Goal: Information Seeking & Learning: Understand process/instructions

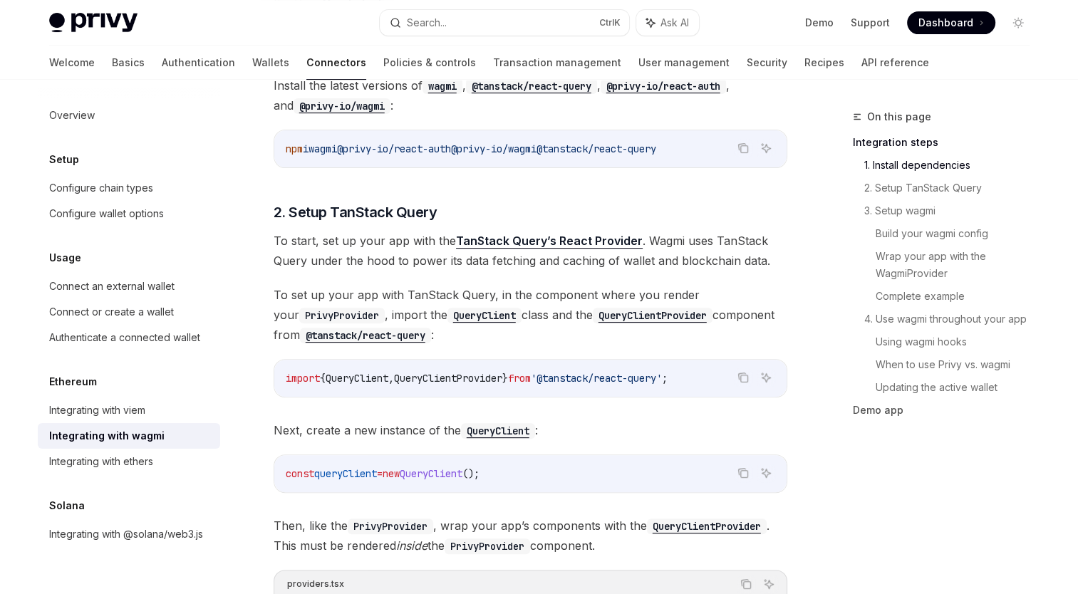
scroll to position [214, 0]
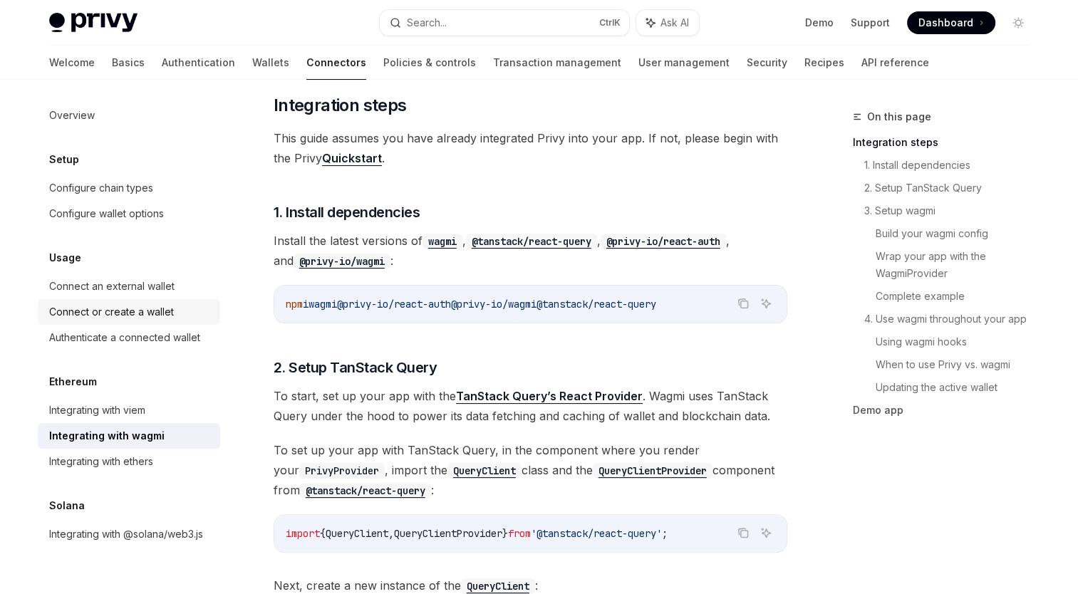
click at [111, 314] on div "Connect or create a wallet" at bounding box center [111, 312] width 125 height 17
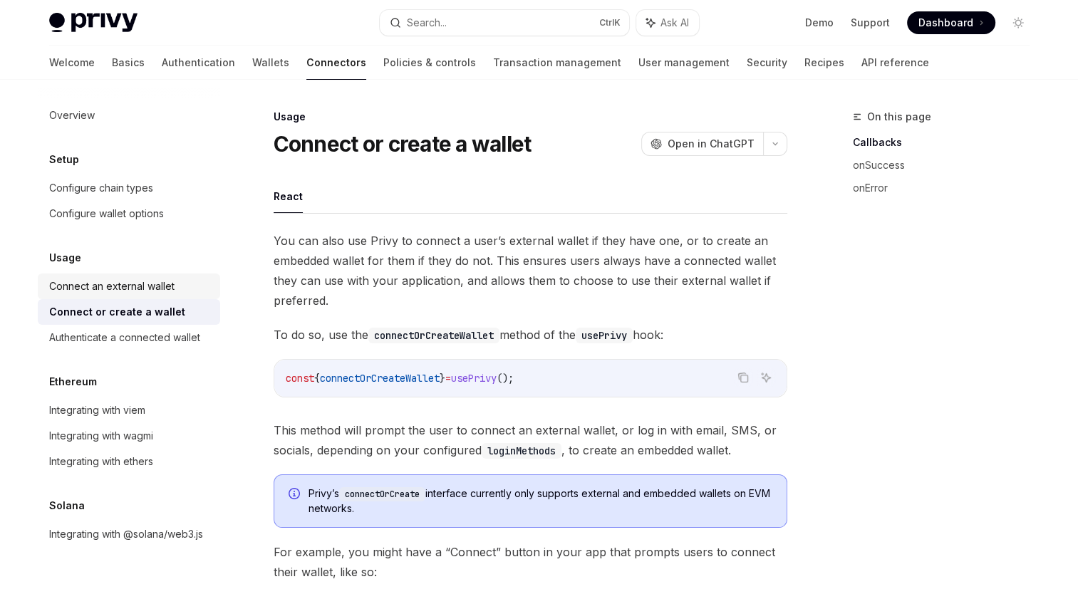
click at [121, 284] on div "Connect an external wallet" at bounding box center [111, 286] width 125 height 17
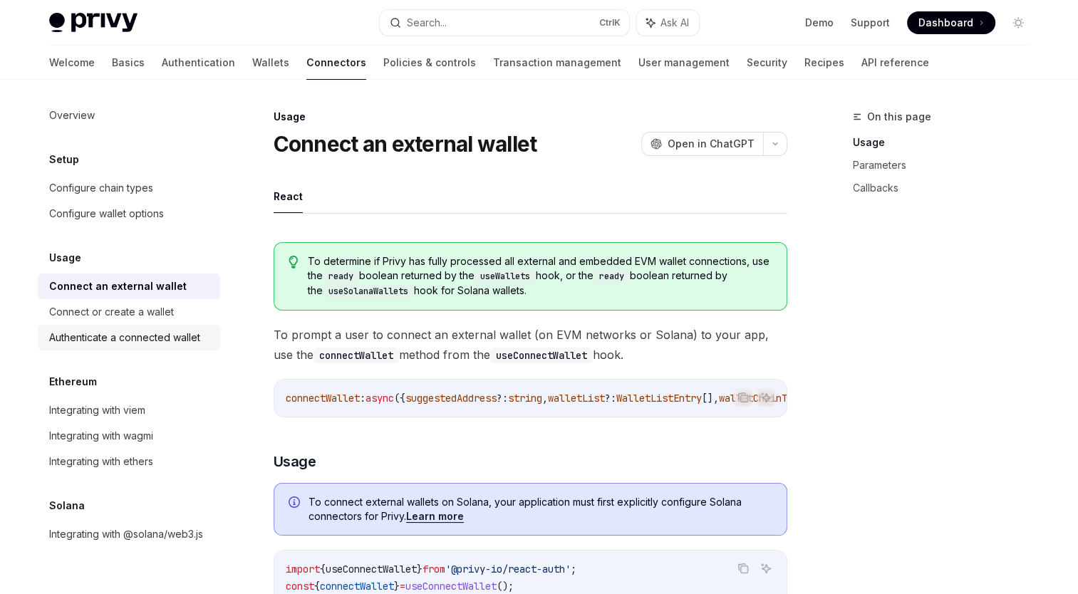
click at [121, 334] on div "Authenticate a connected wallet" at bounding box center [124, 337] width 151 height 17
type textarea "*"
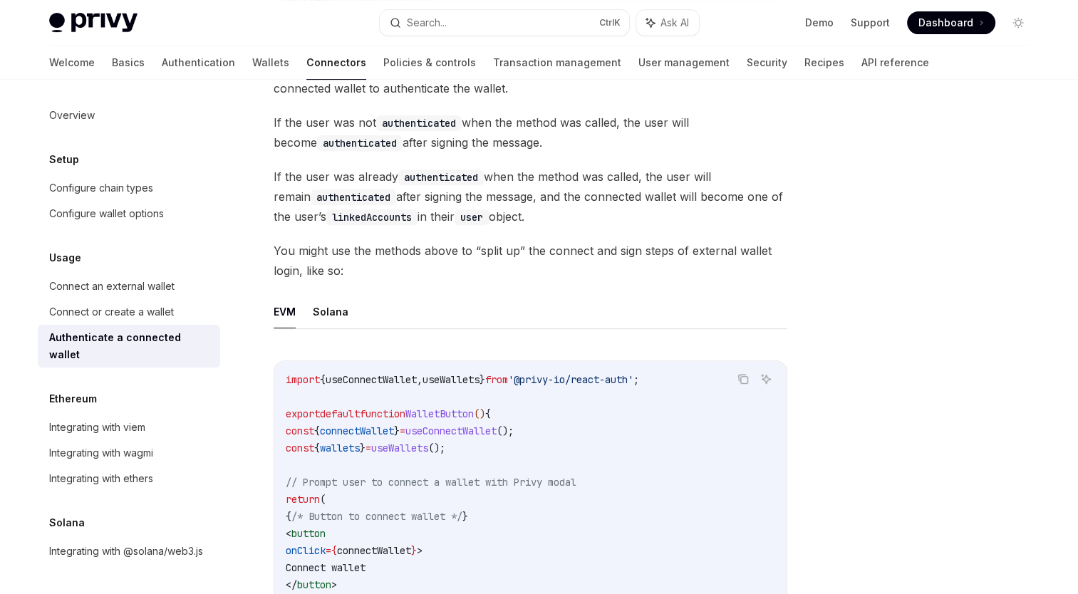
scroll to position [419, 0]
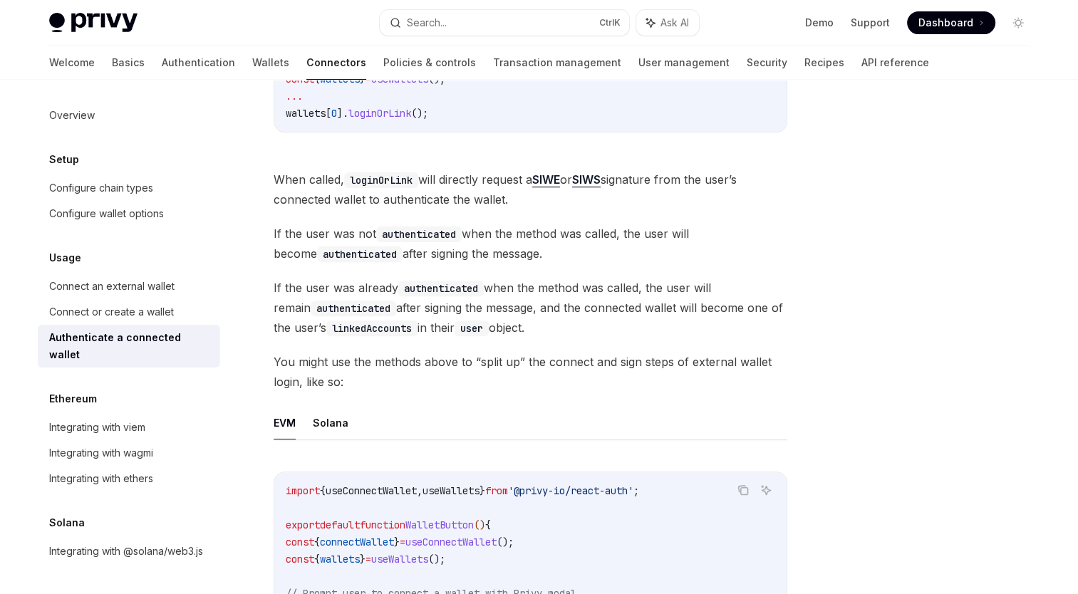
click at [530, 207] on span "When called, loginOrLink will directly request a SIWE or SIWS signature from th…" at bounding box center [531, 190] width 514 height 40
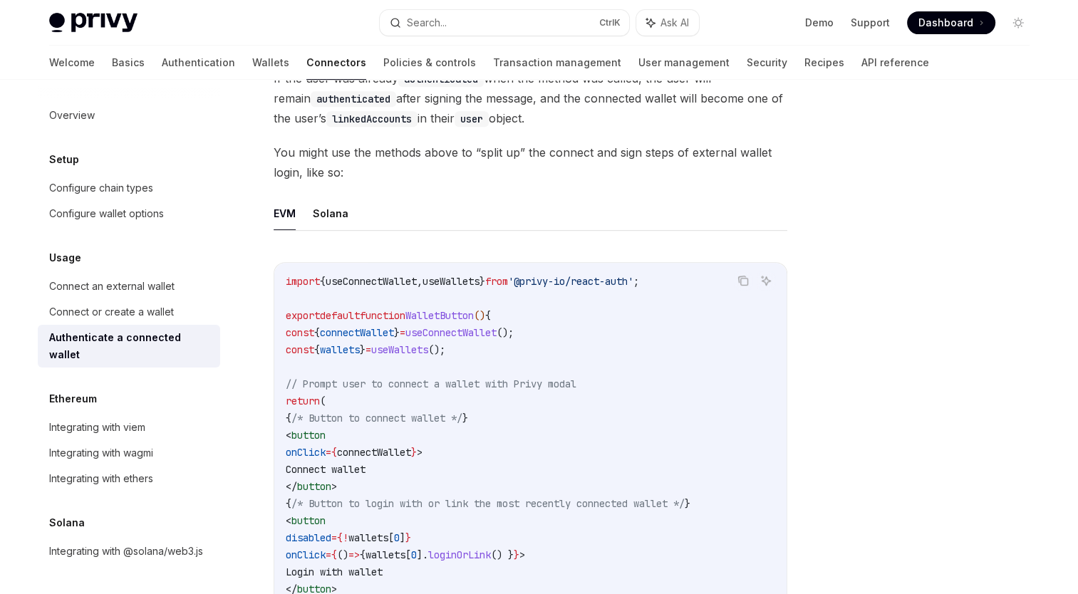
scroll to position [704, 0]
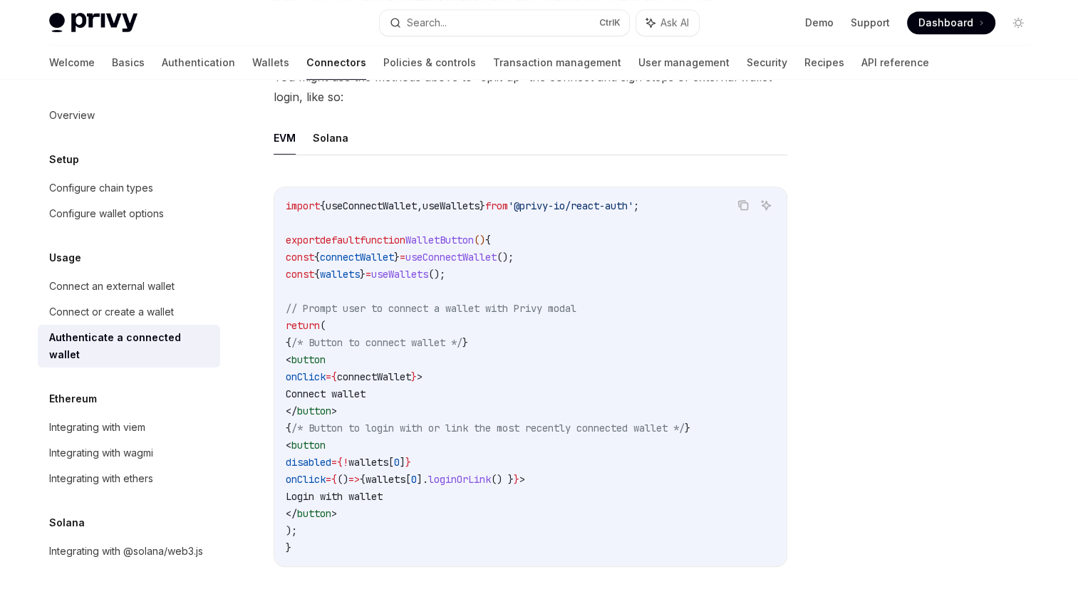
click at [505, 446] on code "import { useConnectWallet , useWallets } from '@privy-io/react-auth' ; export d…" at bounding box center [531, 376] width 490 height 359
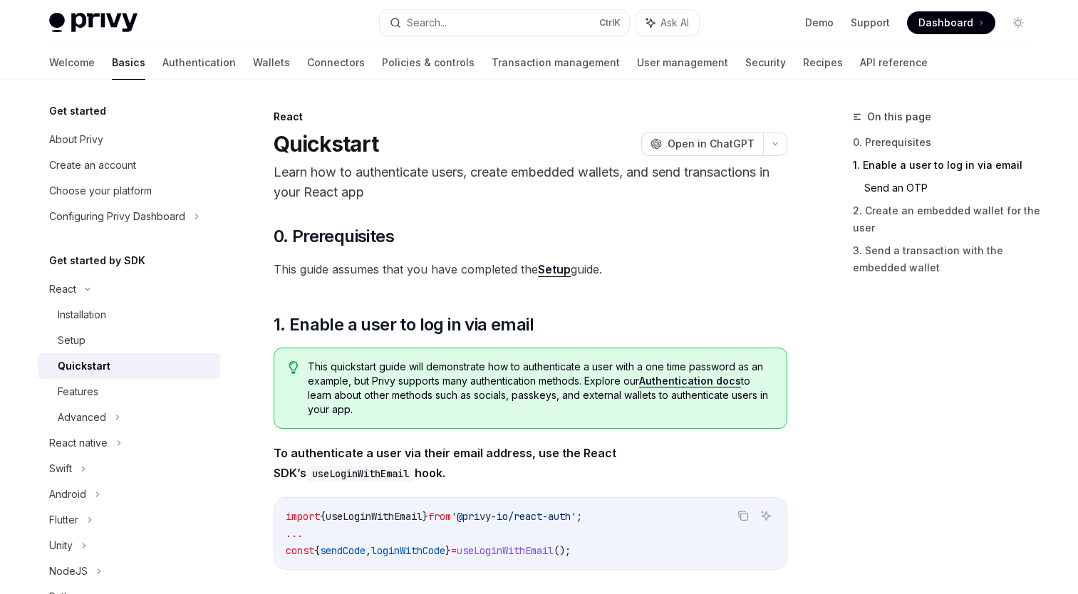
scroll to position [641, 0]
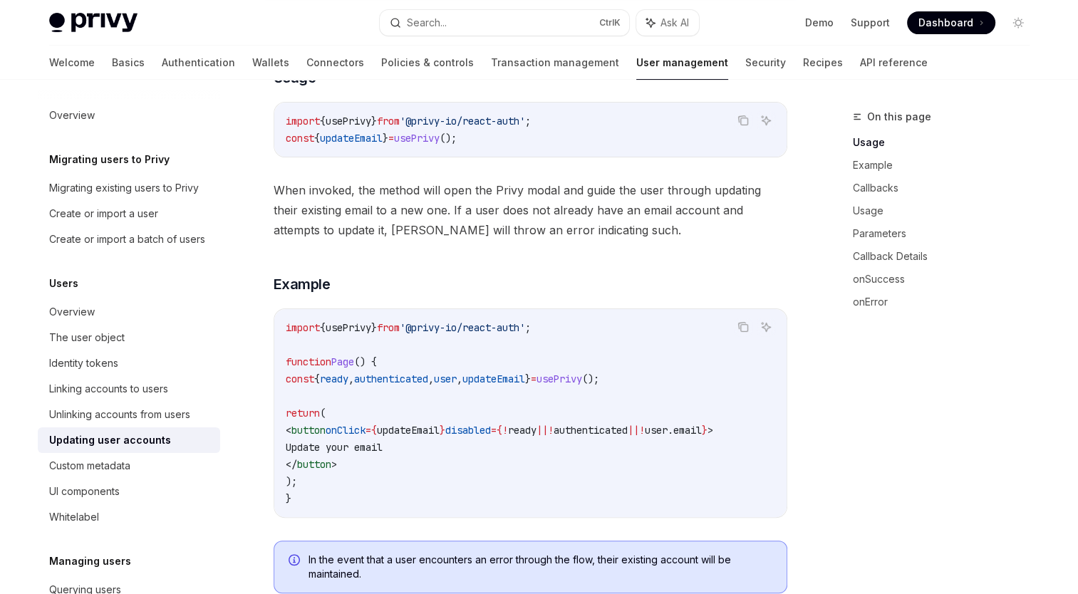
scroll to position [371, 0]
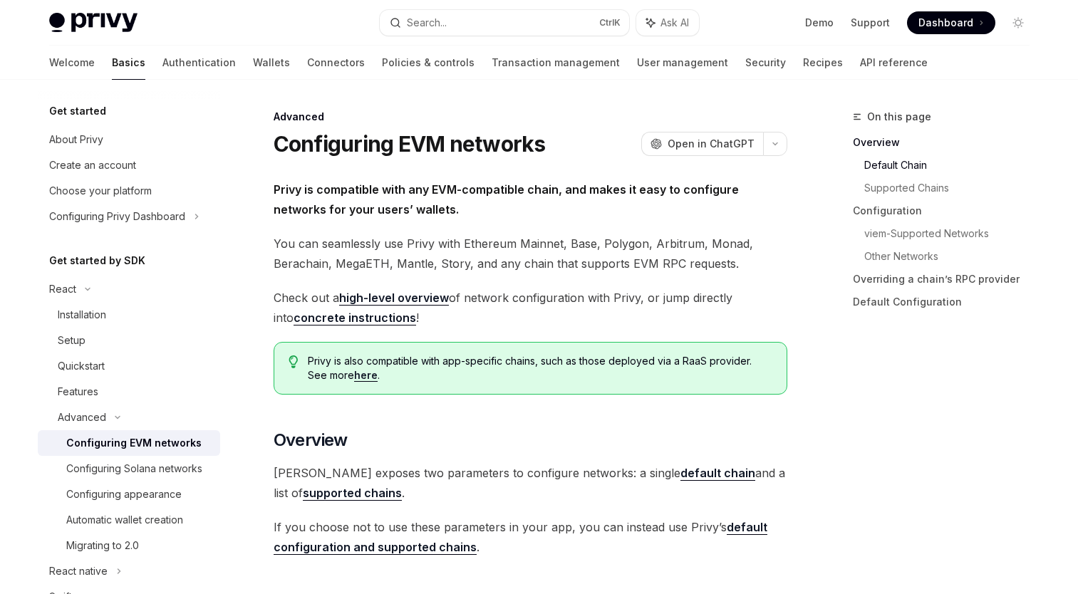
scroll to position [684, 0]
